Goal: Check status: Check status

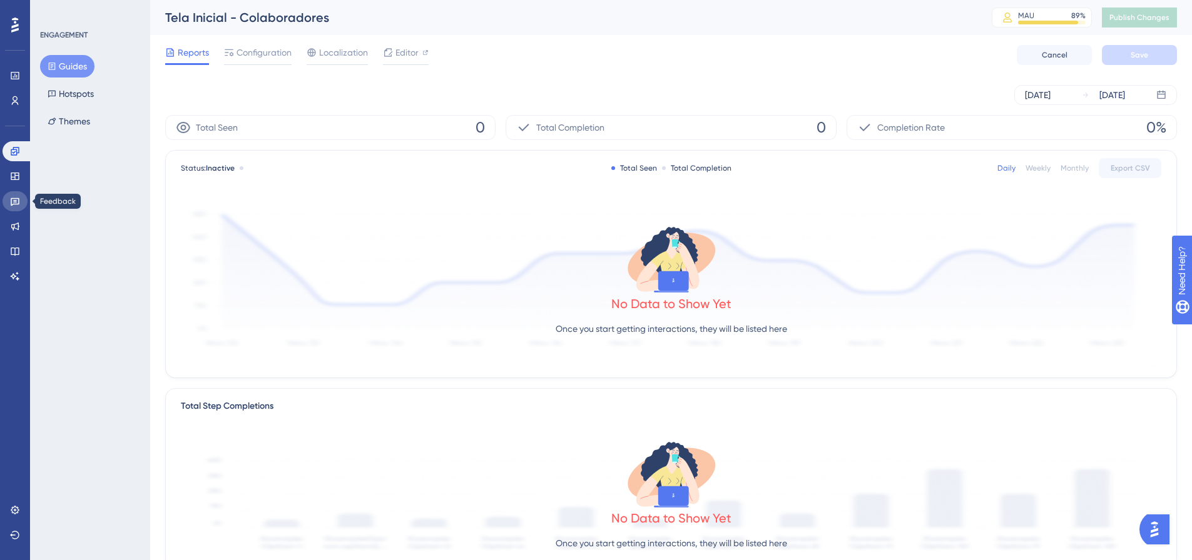
click at [11, 200] on icon at bounding box center [15, 202] width 9 height 8
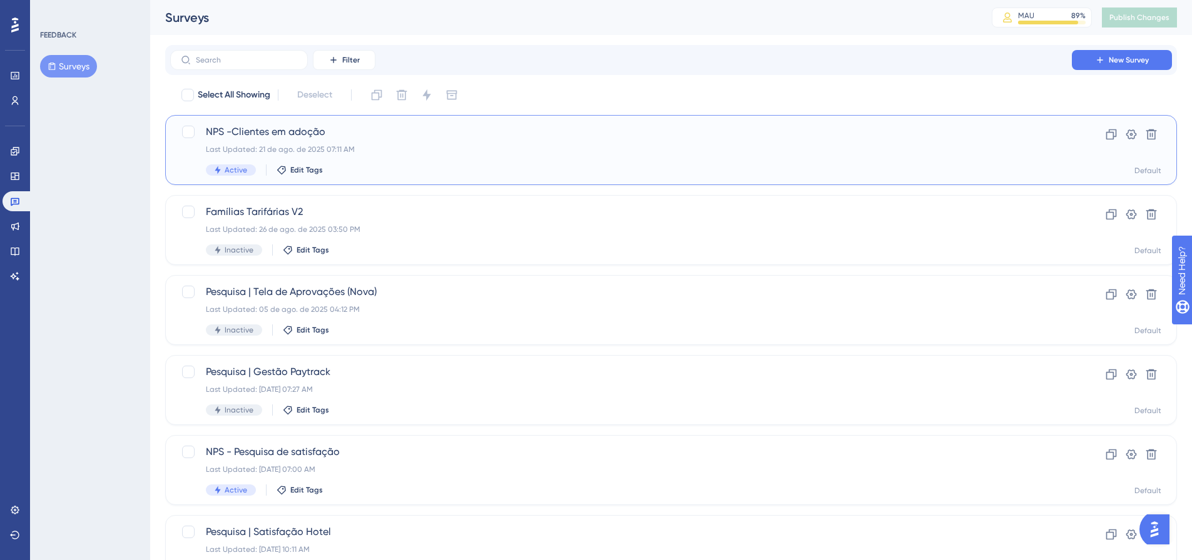
click at [397, 152] on div "Last Updated: 21 de ago. de 2025 07:11 AM" at bounding box center [621, 149] width 830 height 10
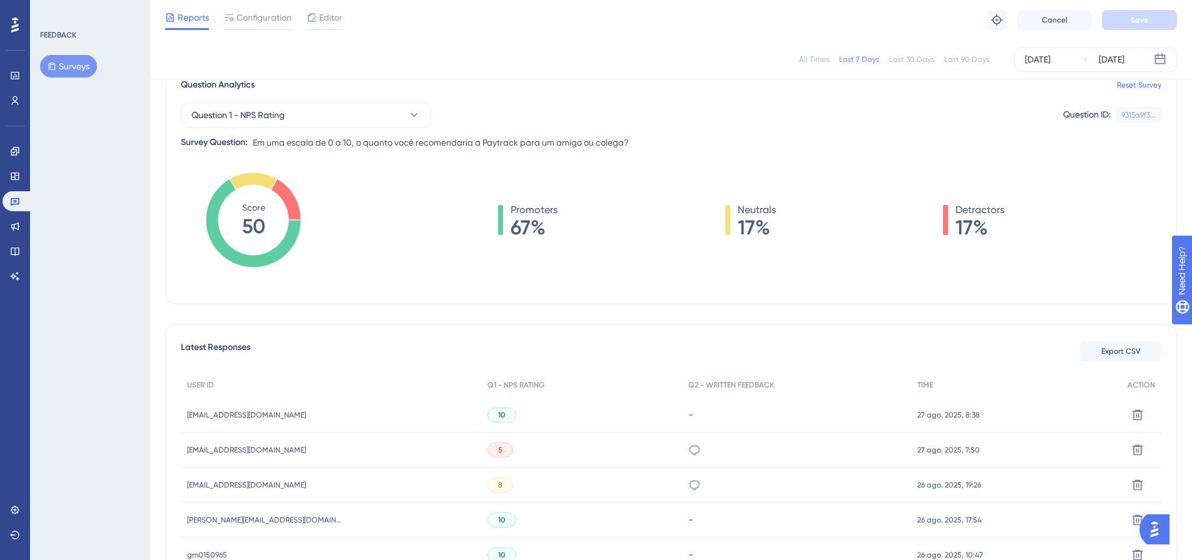
scroll to position [86, 0]
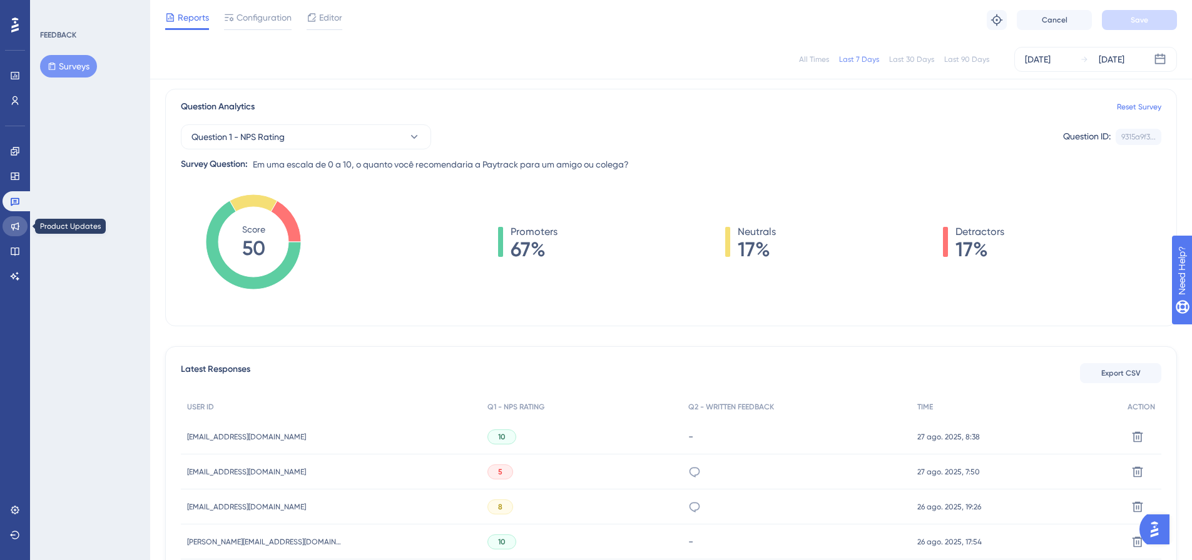
click at [14, 230] on icon at bounding box center [15, 226] width 10 height 10
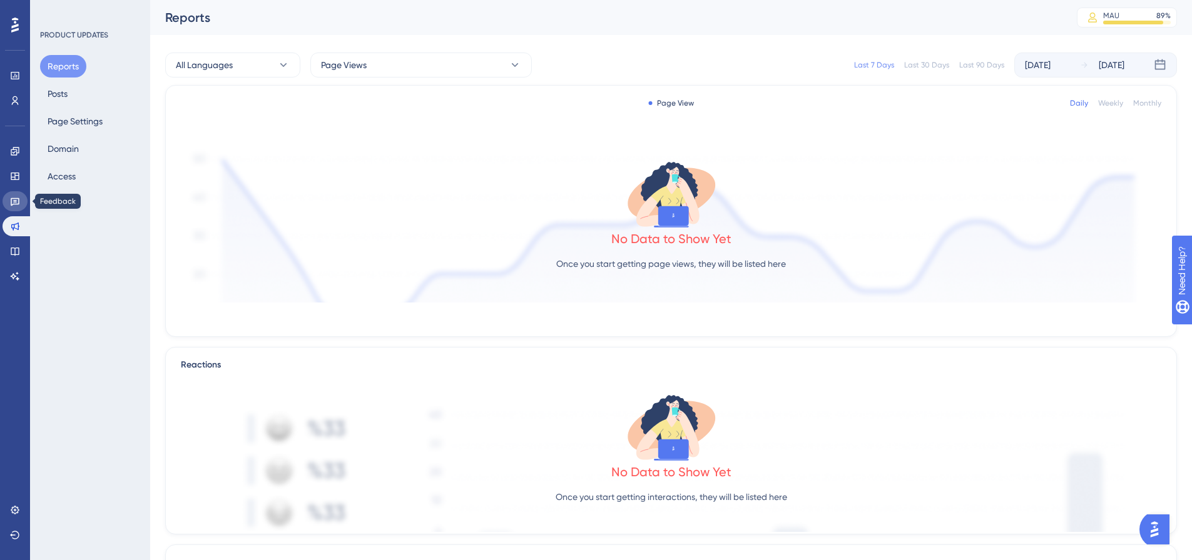
click at [9, 204] on link at bounding box center [15, 201] width 25 height 20
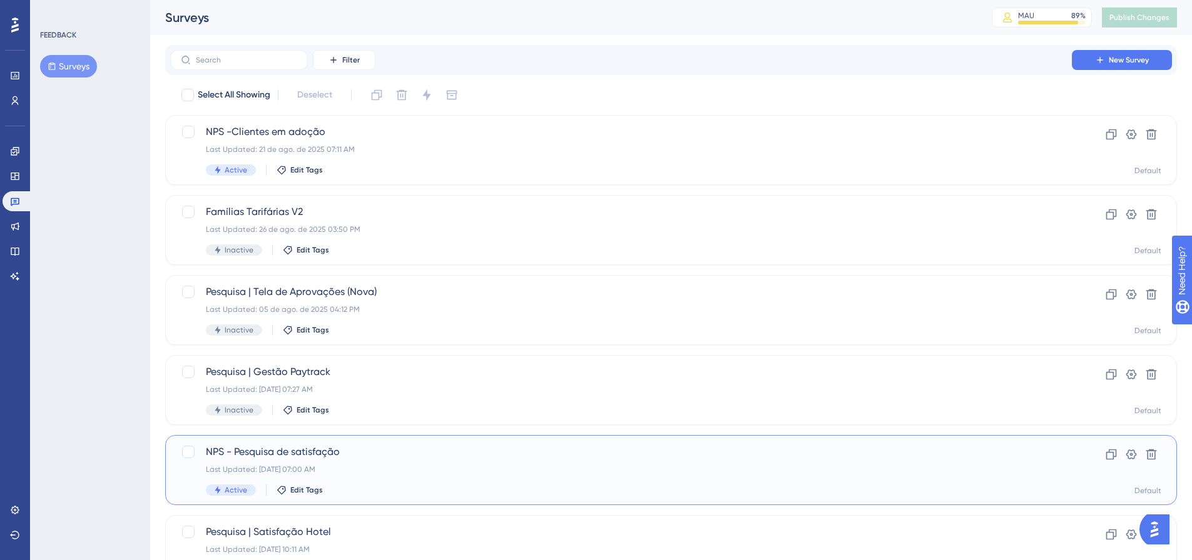
click at [390, 468] on div "Last Updated: [DATE] 07:00 AM" at bounding box center [621, 470] width 830 height 10
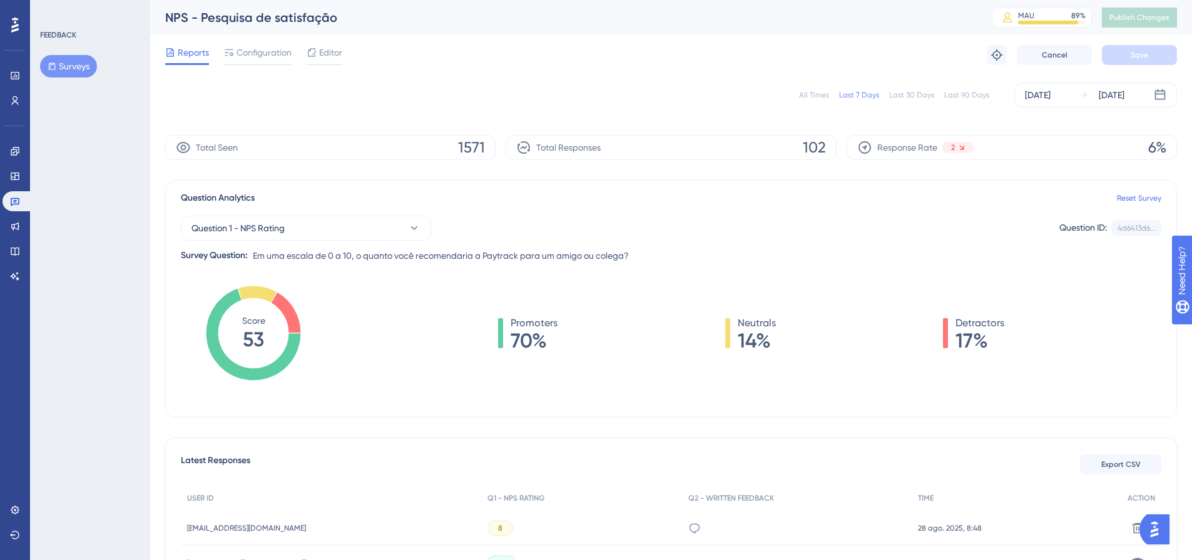
click at [825, 98] on div "All Times" at bounding box center [814, 95] width 30 height 10
click at [863, 94] on div "Last 7 Days" at bounding box center [859, 95] width 40 height 10
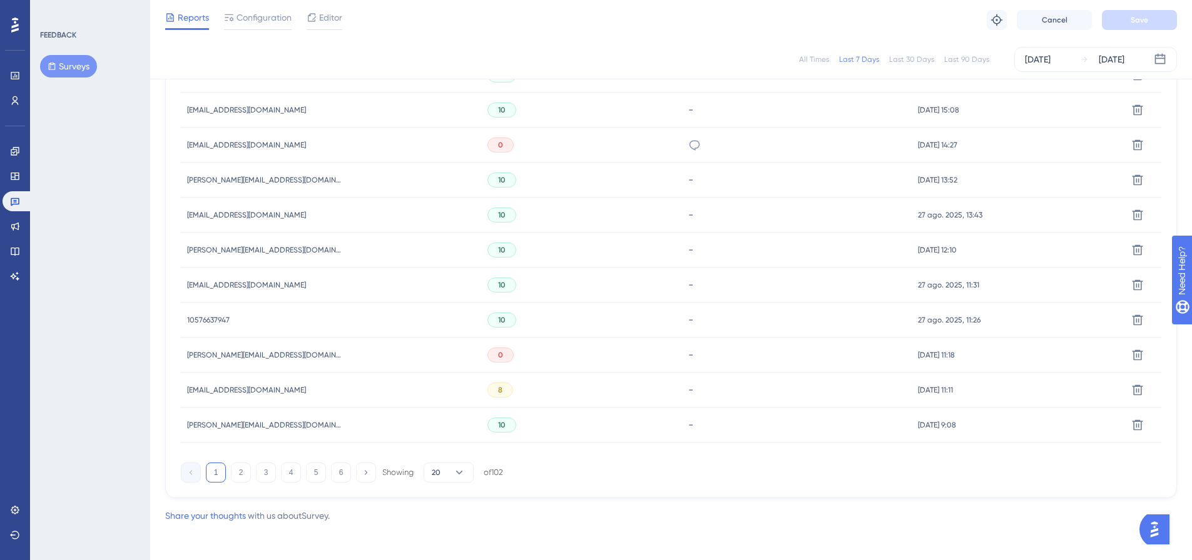
scroll to position [767, 0]
click at [241, 473] on button "2" at bounding box center [241, 470] width 20 height 20
click at [263, 473] on button "3" at bounding box center [266, 470] width 20 height 20
click at [292, 470] on button "4" at bounding box center [291, 470] width 20 height 20
click at [315, 465] on button "5" at bounding box center [316, 470] width 20 height 20
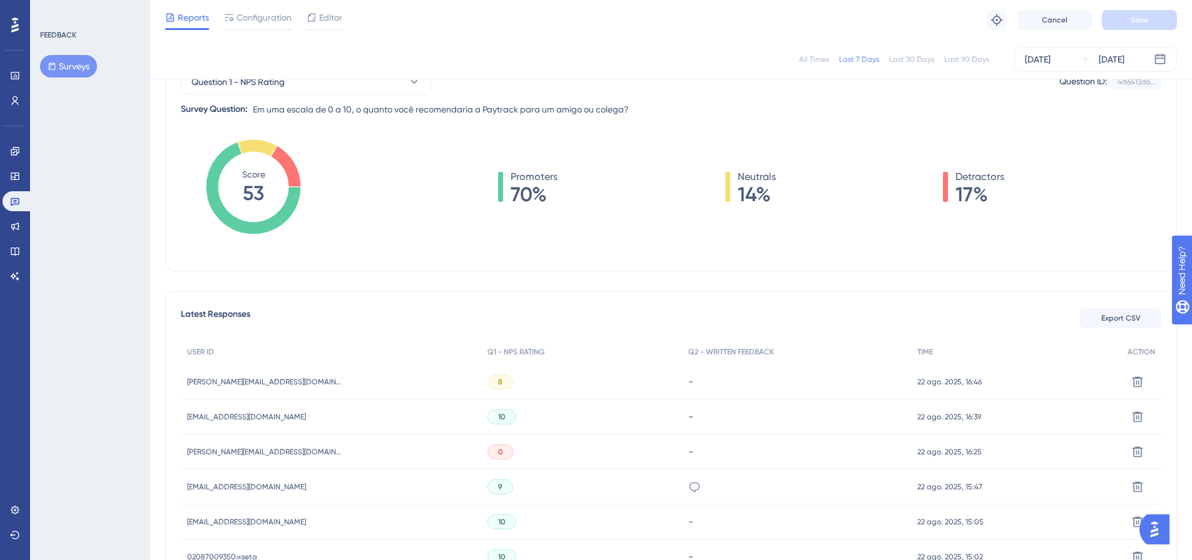
scroll to position [0, 0]
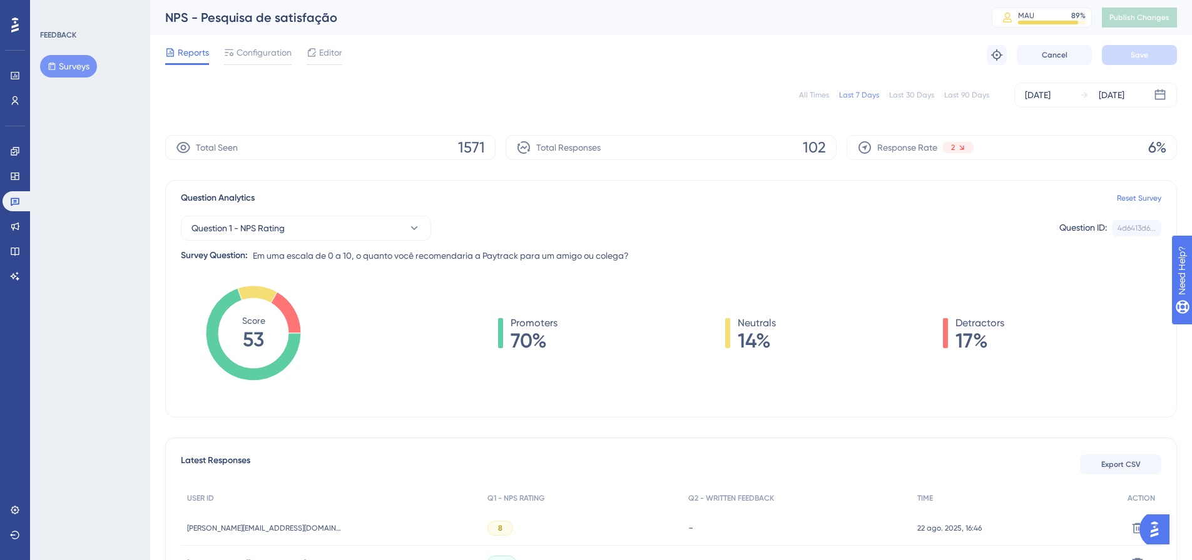
click at [814, 99] on div "All Times" at bounding box center [814, 95] width 30 height 10
drag, startPoint x: 796, startPoint y: 146, endPoint x: 829, endPoint y: 145, distance: 33.8
click at [829, 145] on div "Total Responses 3632" at bounding box center [670, 147] width 330 height 25
copy span "3632"
click at [17, 205] on icon at bounding box center [15, 202] width 9 height 8
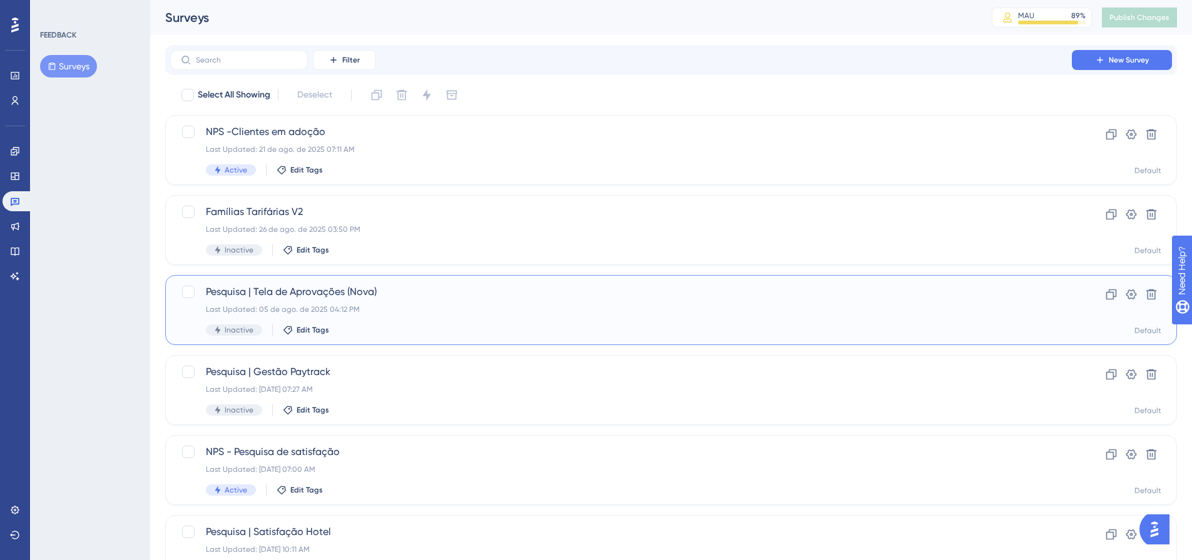
click at [456, 303] on div "Pesquisa | Tela de Aprovações (Nova) Last Updated: [DATE] 04:12 PM Inactive Edi…" at bounding box center [621, 310] width 830 height 51
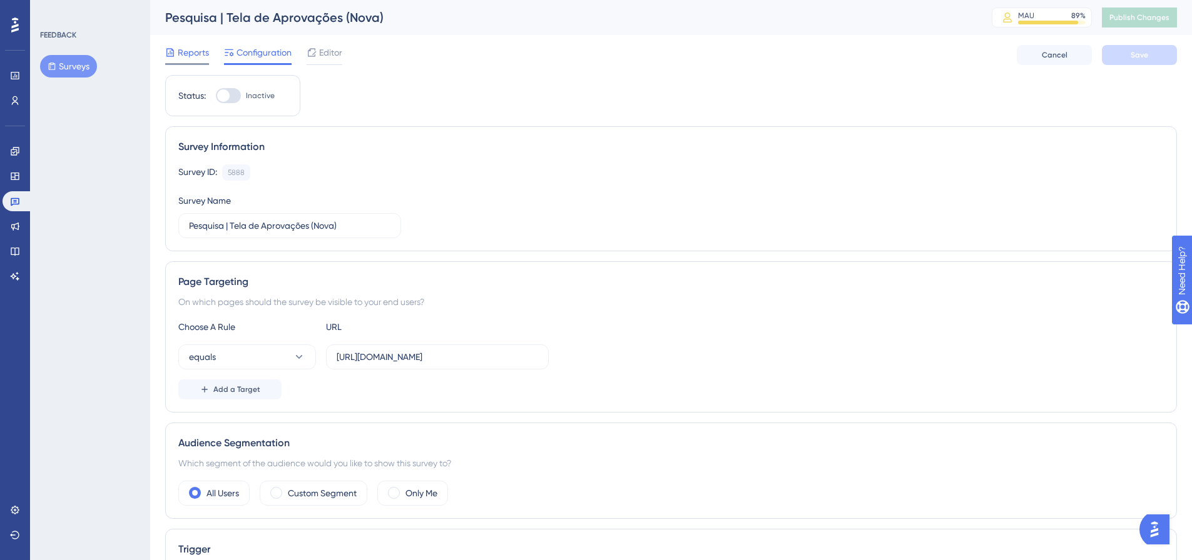
click at [178, 56] on span "Reports" at bounding box center [193, 52] width 31 height 15
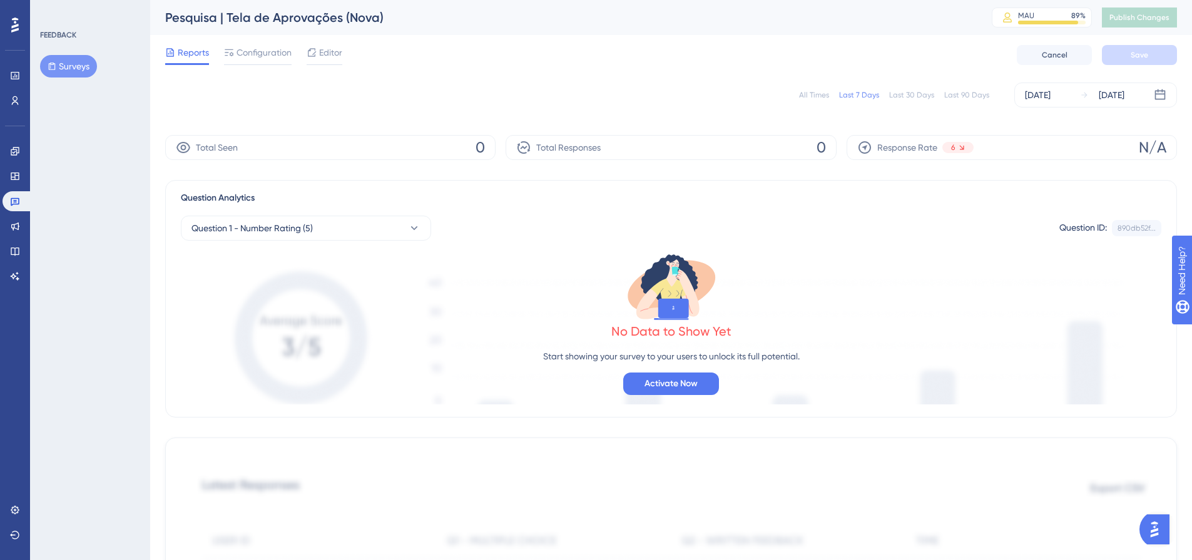
click at [825, 91] on div "All Times" at bounding box center [814, 95] width 30 height 10
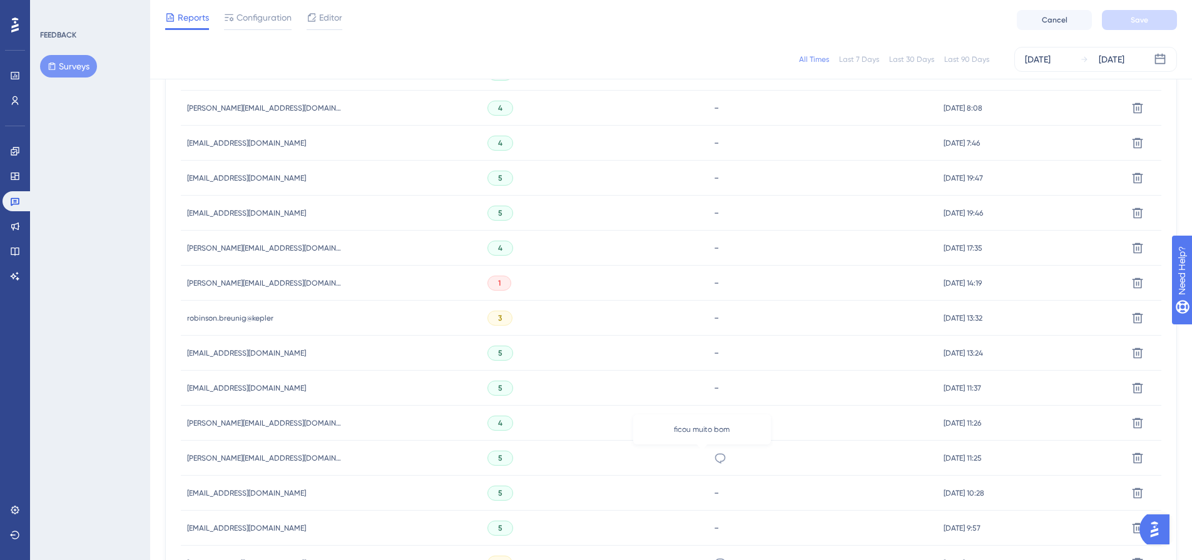
scroll to position [767, 0]
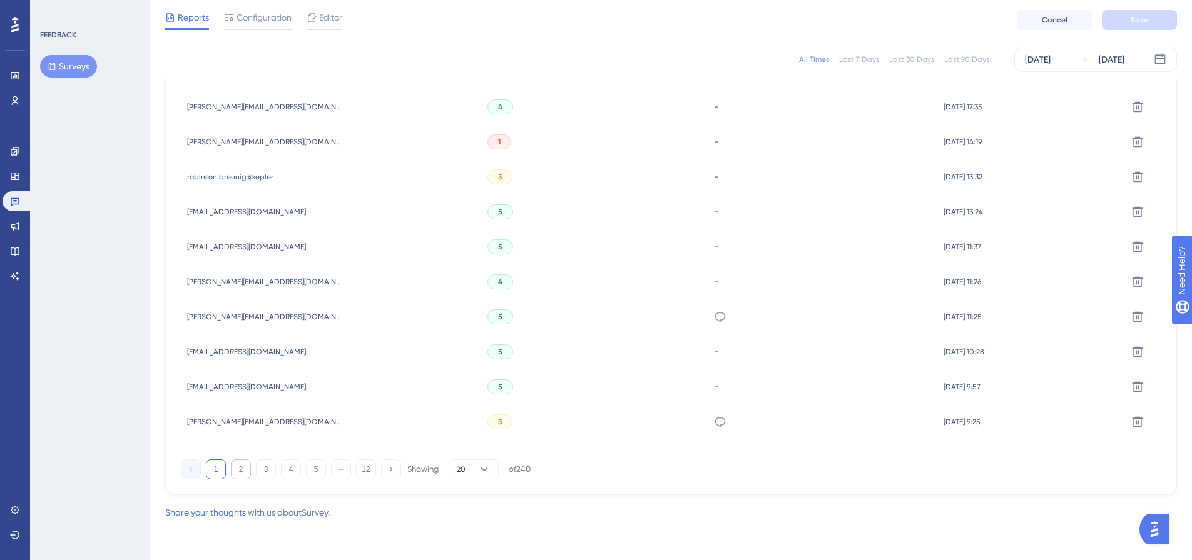
click at [240, 470] on button "2" at bounding box center [241, 470] width 20 height 20
click at [269, 470] on button "3" at bounding box center [266, 470] width 20 height 20
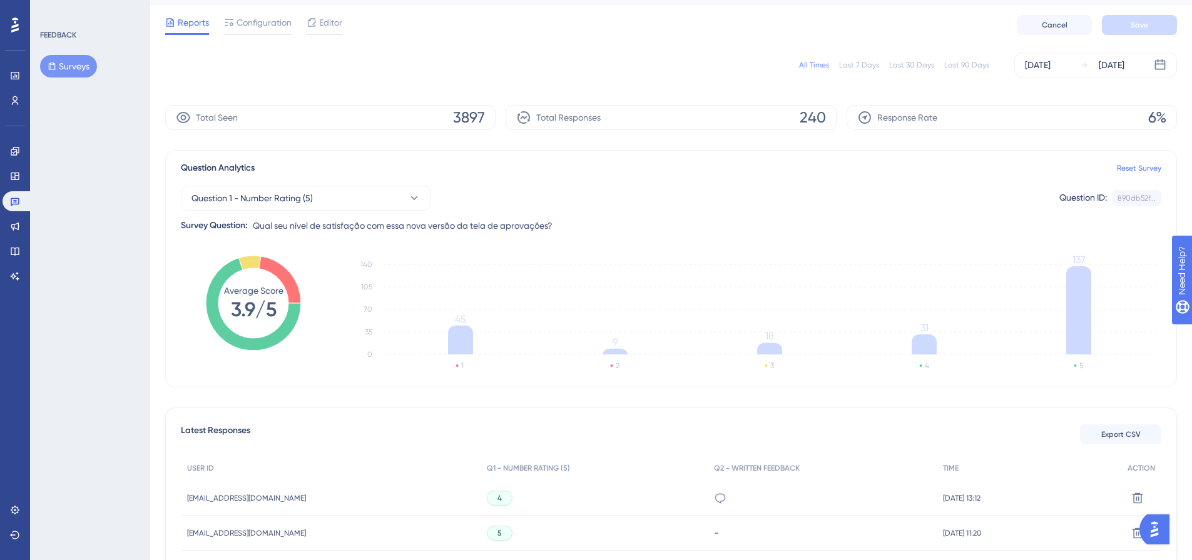
scroll to position [0, 0]
